Goal: Check status: Check status

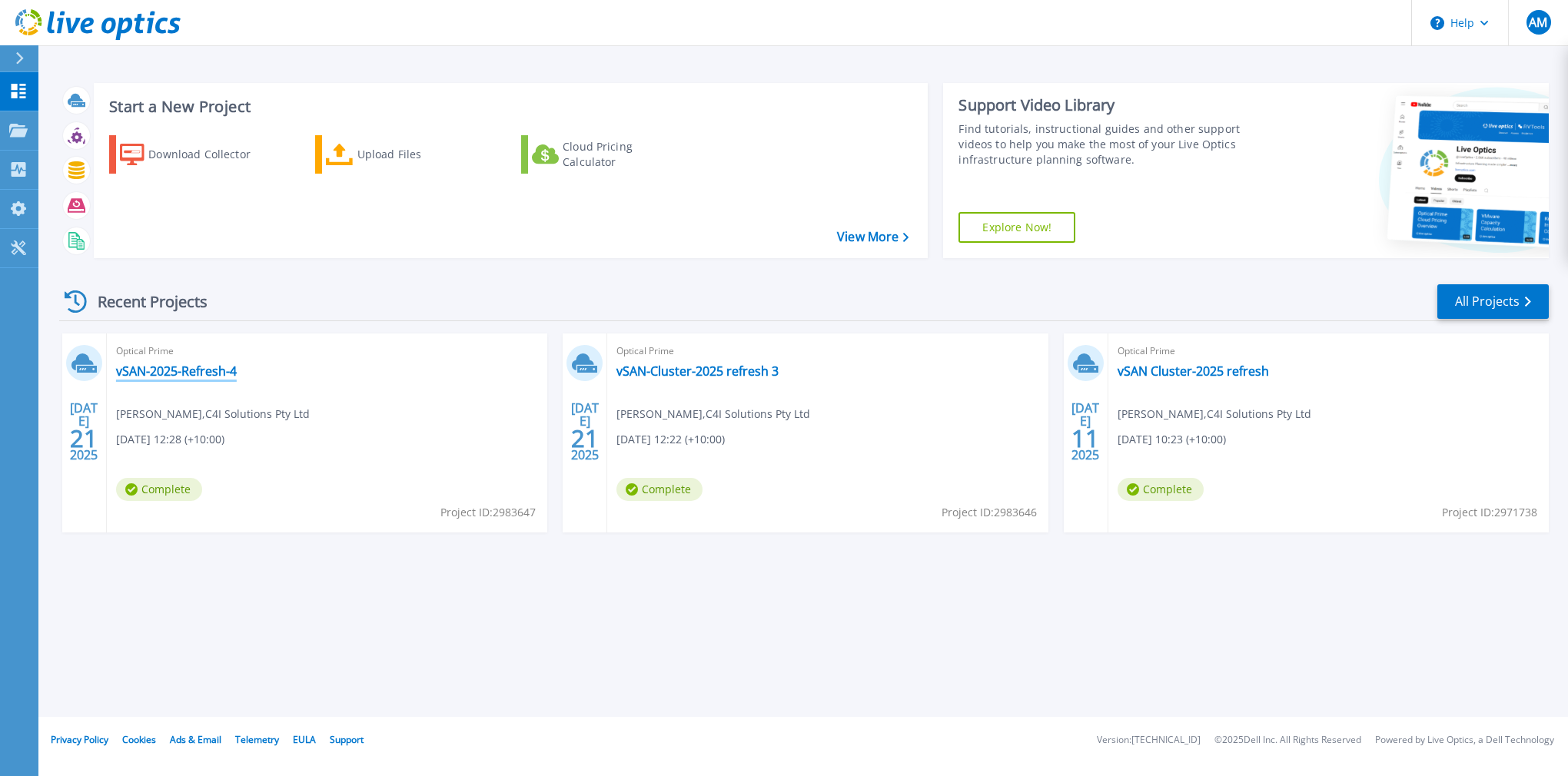
click at [224, 368] on link "vSAN-2025-Refresh-4" at bounding box center [177, 371] width 121 height 15
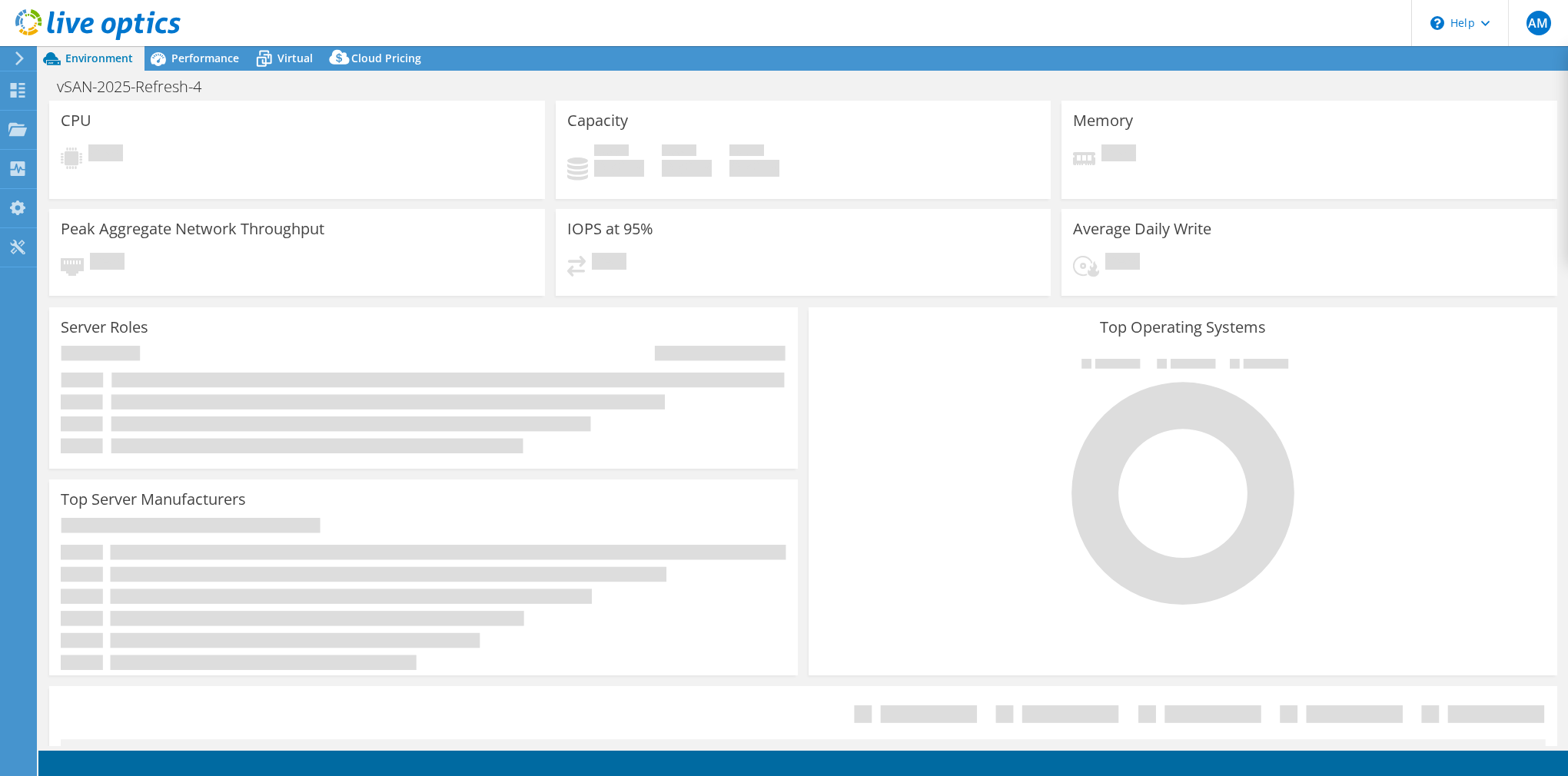
select select "[GEOGRAPHIC_DATA]"
select select "AUD"
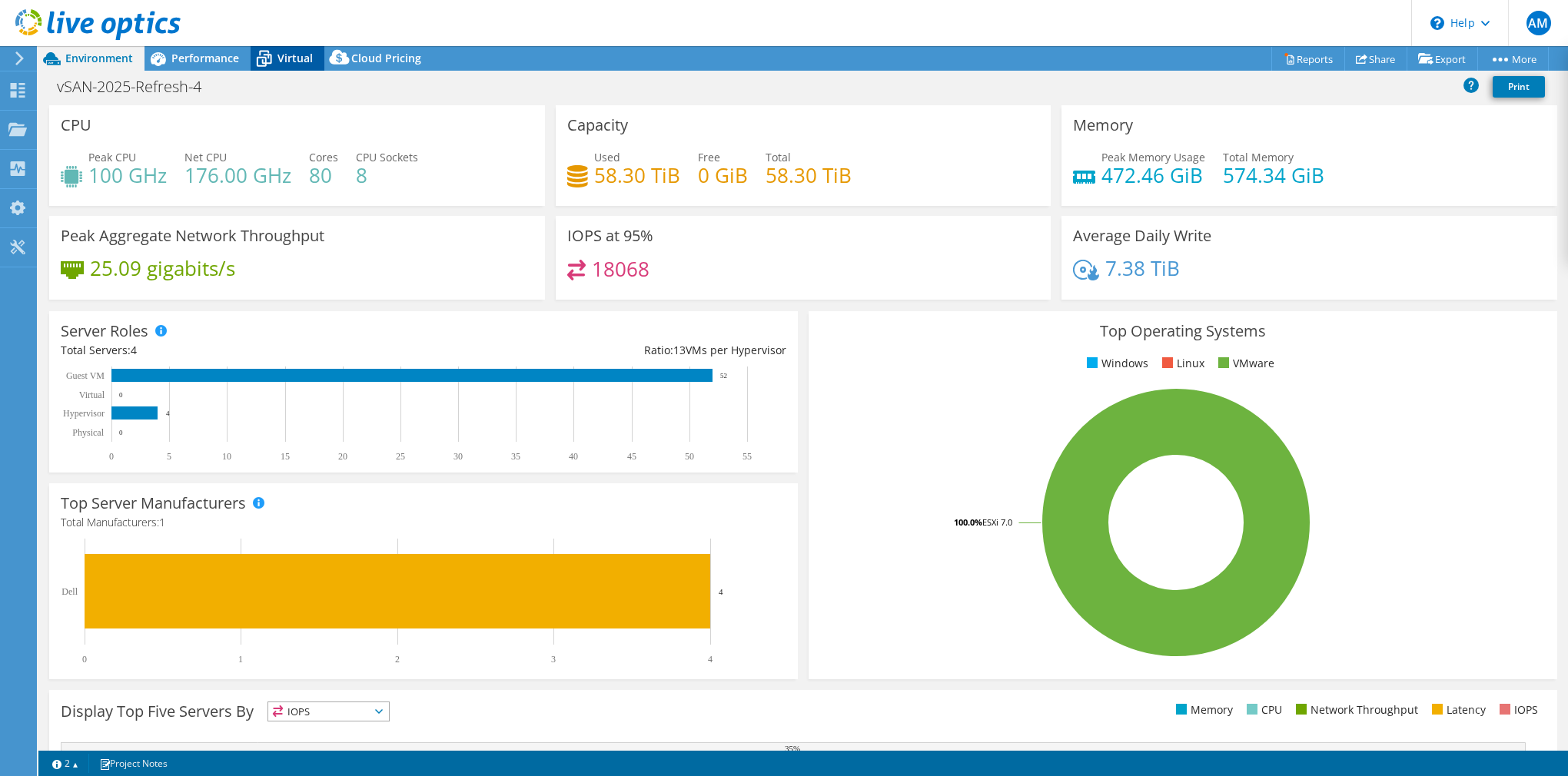
click at [280, 59] on span "Virtual" at bounding box center [295, 58] width 36 height 14
